Goal: Task Accomplishment & Management: Manage account settings

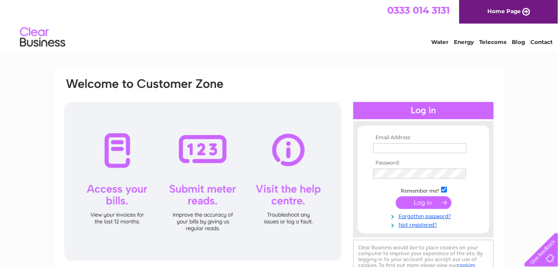
drag, startPoint x: 0, startPoint y: 0, endPoint x: 417, endPoint y: 149, distance: 443.1
click at [417, 149] on input "text" at bounding box center [419, 148] width 93 height 10
paste input "901394"
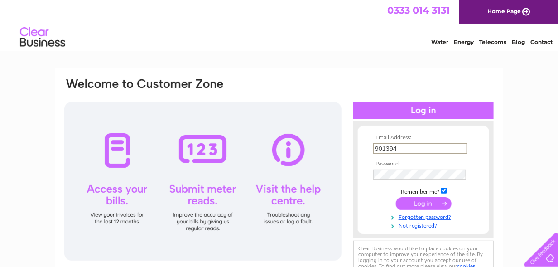
type input "901394"
click at [422, 173] on tbody "Email Address: 901394 Password: Remember me?" at bounding box center [423, 181] width 105 height 95
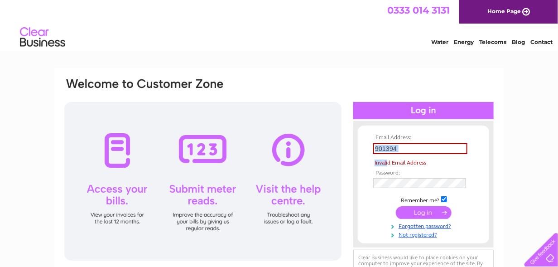
click at [389, 163] on tbody "Email Address: 901394 Invalid Email Address Password: Remember me?" at bounding box center [423, 186] width 105 height 104
click at [426, 148] on input "901394" at bounding box center [420, 148] width 94 height 11
drag, startPoint x: 426, startPoint y: 149, endPoint x: 422, endPoint y: 201, distance: 51.8
click at [426, 149] on input "901394" at bounding box center [420, 148] width 94 height 11
drag, startPoint x: 412, startPoint y: 146, endPoint x: 405, endPoint y: 148, distance: 7.5
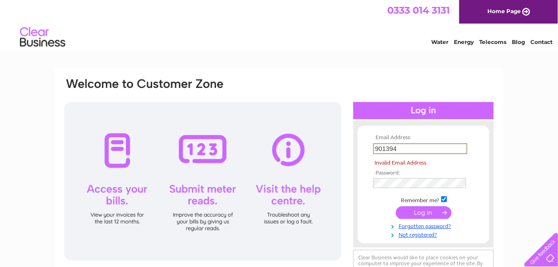
click at [405, 148] on input "901394" at bounding box center [420, 148] width 94 height 11
drag, startPoint x: 407, startPoint y: 147, endPoint x: 298, endPoint y: 158, distance: 109.3
click at [298, 158] on div "Email Address: 901394 Invalid Email Address Password:" at bounding box center [278, 184] width 431 height 214
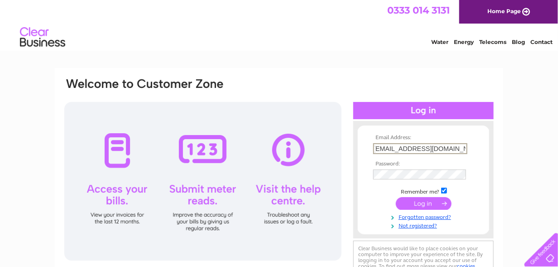
scroll to position [0, 7]
type input "[EMAIL_ADDRESS][DOMAIN_NAME]"
click at [381, 168] on td at bounding box center [423, 174] width 105 height 14
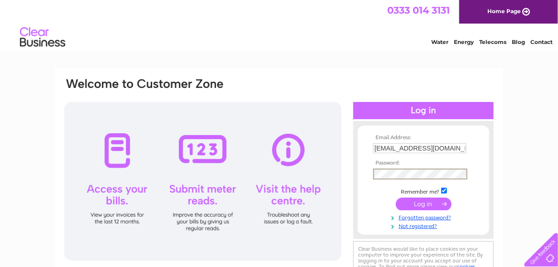
click at [431, 203] on input "submit" at bounding box center [424, 203] width 56 height 13
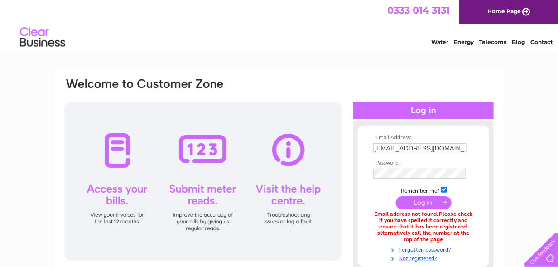
click at [452, 146] on input "[EMAIL_ADDRESS][DOMAIN_NAME]" at bounding box center [419, 148] width 93 height 10
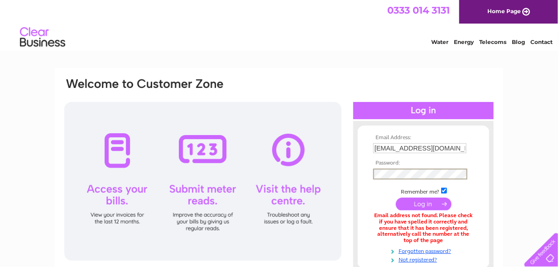
click at [425, 148] on input "[EMAIL_ADDRESS][DOMAIN_NAME]" at bounding box center [419, 148] width 93 height 10
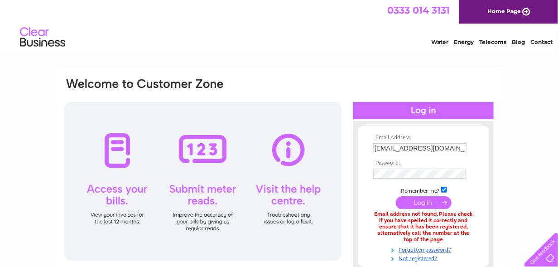
click at [436, 179] on td at bounding box center [423, 173] width 105 height 14
click at [418, 167] on td at bounding box center [423, 173] width 105 height 14
click at [433, 201] on input "submit" at bounding box center [424, 202] width 56 height 13
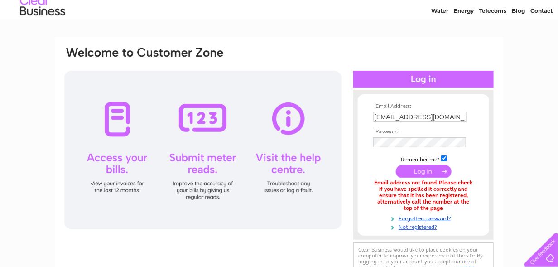
scroll to position [45, 0]
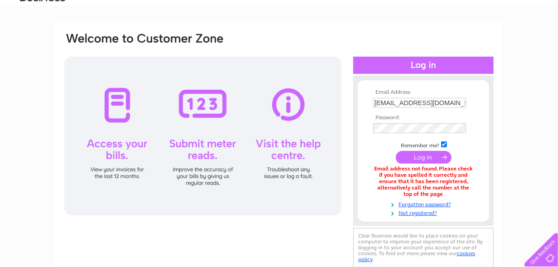
click at [413, 105] on input "[EMAIL_ADDRESS][DOMAIN_NAME]" at bounding box center [419, 103] width 93 height 10
drag, startPoint x: 434, startPoint y: 104, endPoint x: 361, endPoint y: 118, distance: 74.6
click at [361, 118] on form "Email Address: [EMAIL_ADDRESS][DOMAIN_NAME] Password: Forgotten password?" at bounding box center [423, 153] width 131 height 128
click at [446, 106] on input "[EMAIL_ADDRESS][DOMAIN_NAME]" at bounding box center [420, 103] width 94 height 11
click at [463, 101] on input "[EMAIL_ADDRESS][DOMAIN_NAME]" at bounding box center [420, 103] width 94 height 11
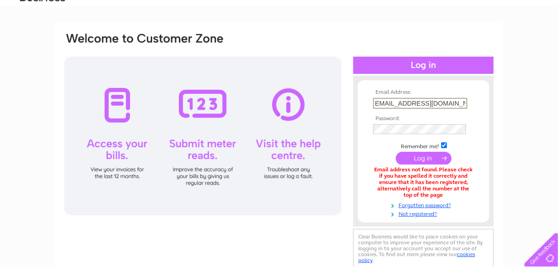
scroll to position [0, 7]
click at [394, 105] on input "accounts@midland-electrical.com" at bounding box center [420, 103] width 94 height 11
click at [396, 152] on input "submit" at bounding box center [424, 158] width 56 height 13
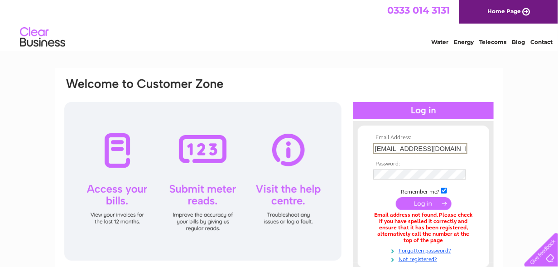
drag, startPoint x: 400, startPoint y: 149, endPoint x: 312, endPoint y: 153, distance: 88.0
click at [312, 153] on div "Email Address: accounts@midland-electrical.com Password:" at bounding box center [278, 196] width 431 height 239
type input "j-gray@midland-electrical.com"
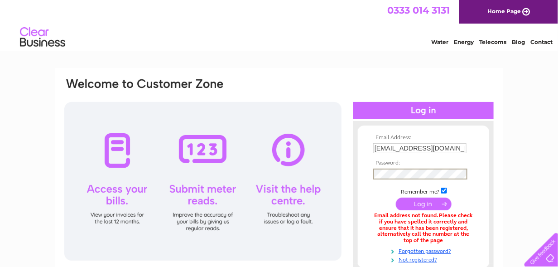
click at [427, 201] on input "submit" at bounding box center [424, 203] width 56 height 13
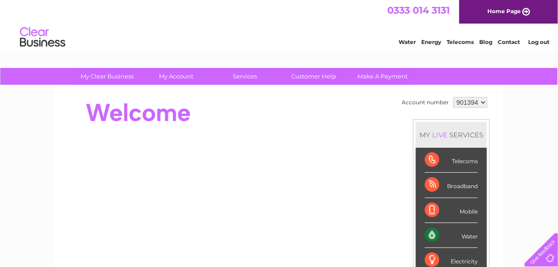
click at [512, 42] on link "Contact" at bounding box center [509, 41] width 22 height 7
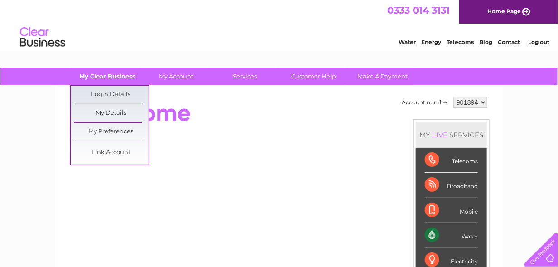
click at [116, 82] on link "My Clear Business" at bounding box center [107, 76] width 75 height 17
click at [130, 115] on link "My Details" at bounding box center [111, 113] width 75 height 18
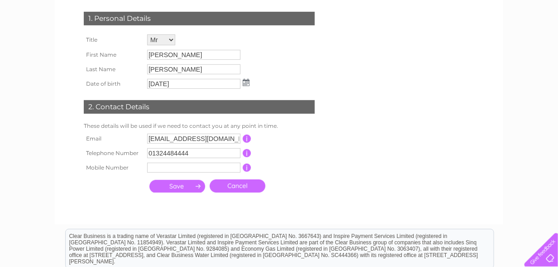
scroll to position [91, 0]
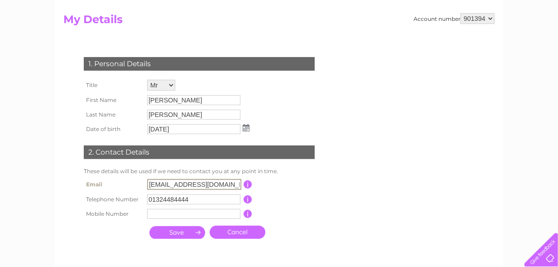
click at [173, 186] on input "[EMAIL_ADDRESS][DOMAIN_NAME]" at bounding box center [194, 184] width 94 height 11
click at [175, 185] on input "[EMAIL_ADDRESS][DOMAIN_NAME]" at bounding box center [194, 184] width 94 height 11
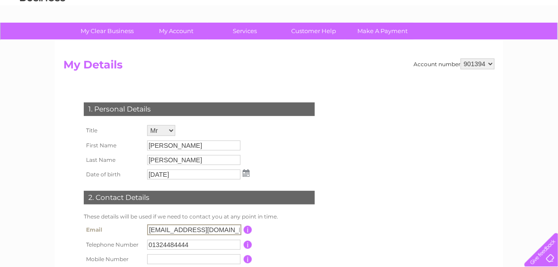
scroll to position [0, 0]
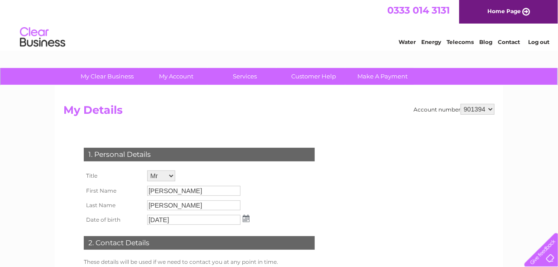
click at [521, 42] on div "Water Energy Telecoms Blog Contact Log out" at bounding box center [468, 38] width 177 height 19
